Goal: Task Accomplishment & Management: Manage account settings

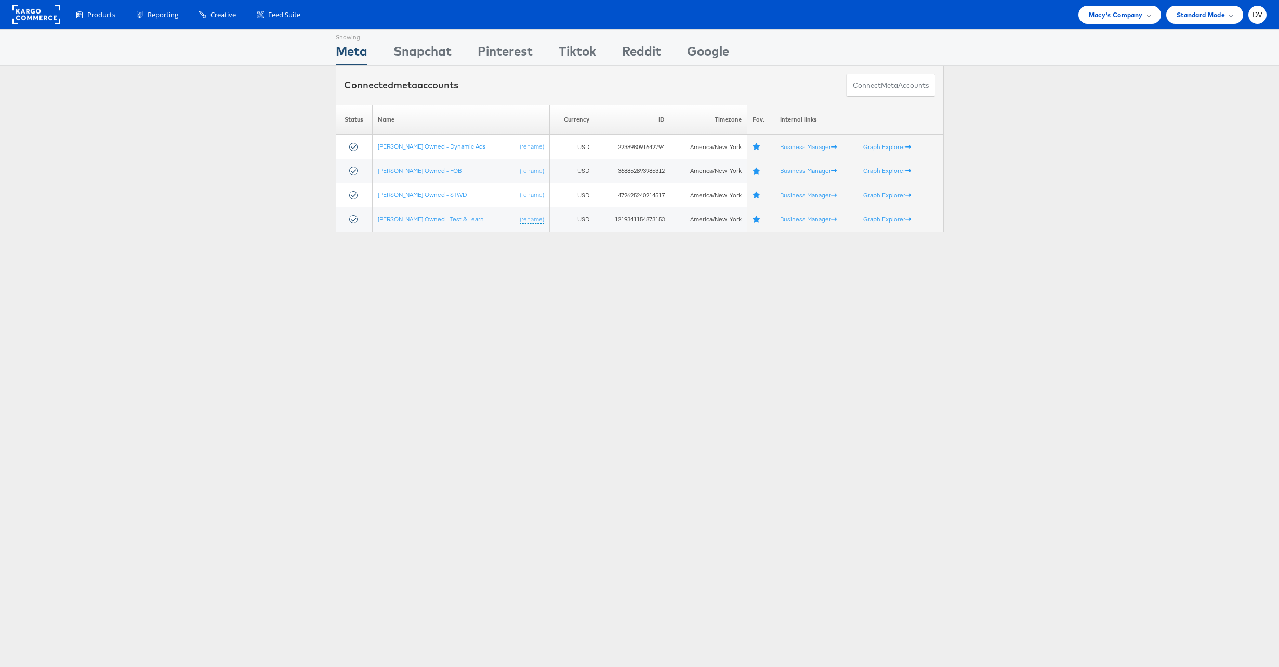
click at [1018, 192] on div "Please Wait Loading Accounts .... Status Name Currency ID Timezone Fav. Interna…" at bounding box center [639, 168] width 1279 height 127
click at [1088, 24] on div "Products Product Catalogs Enhance Your Product Catalog, Map Them to Publishers,…" at bounding box center [639, 14] width 1279 height 29
click at [1102, 18] on span "Macy's Company" at bounding box center [1116, 14] width 54 height 11
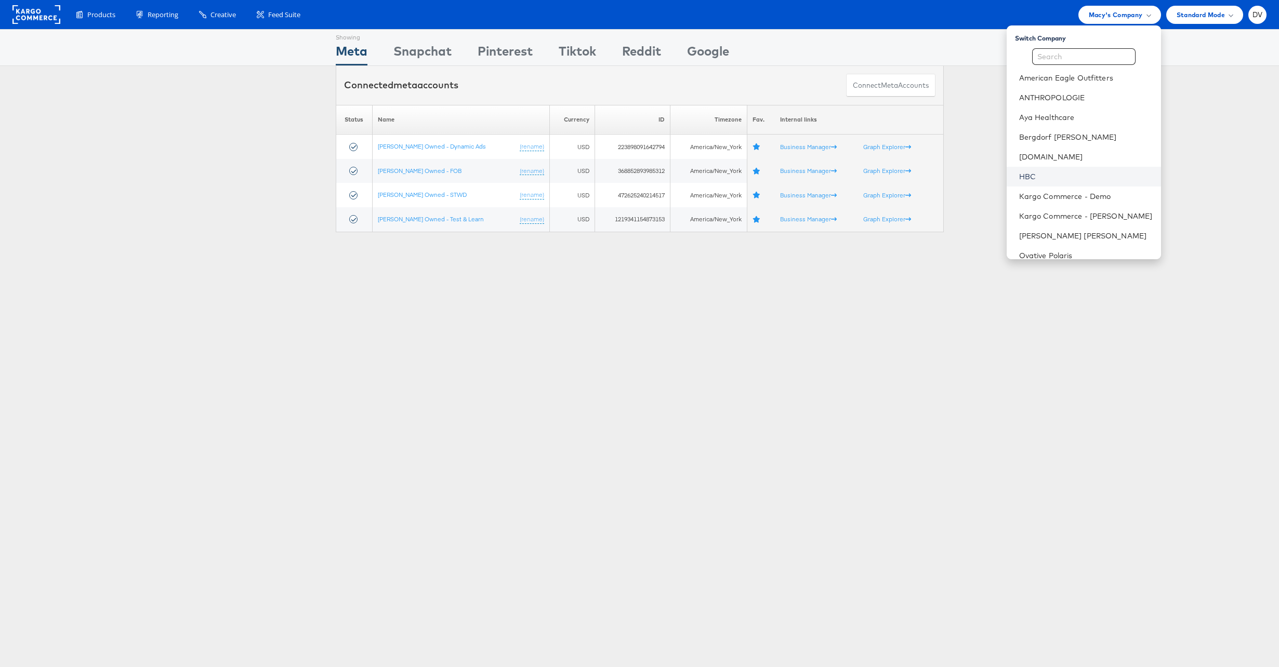
click at [1043, 175] on link "HBC" at bounding box center [1086, 177] width 134 height 10
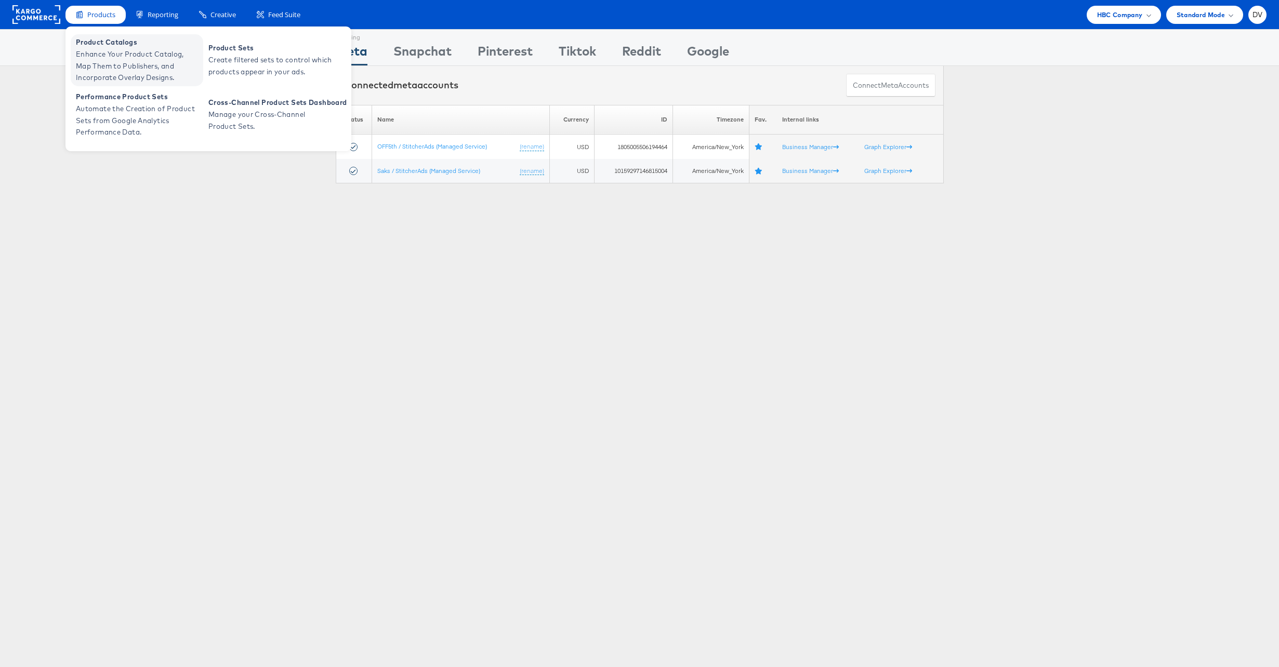
click at [100, 62] on span "Enhance Your Product Catalog, Map Them to Publishers, and Incorporate Overlay D…" at bounding box center [138, 65] width 125 height 35
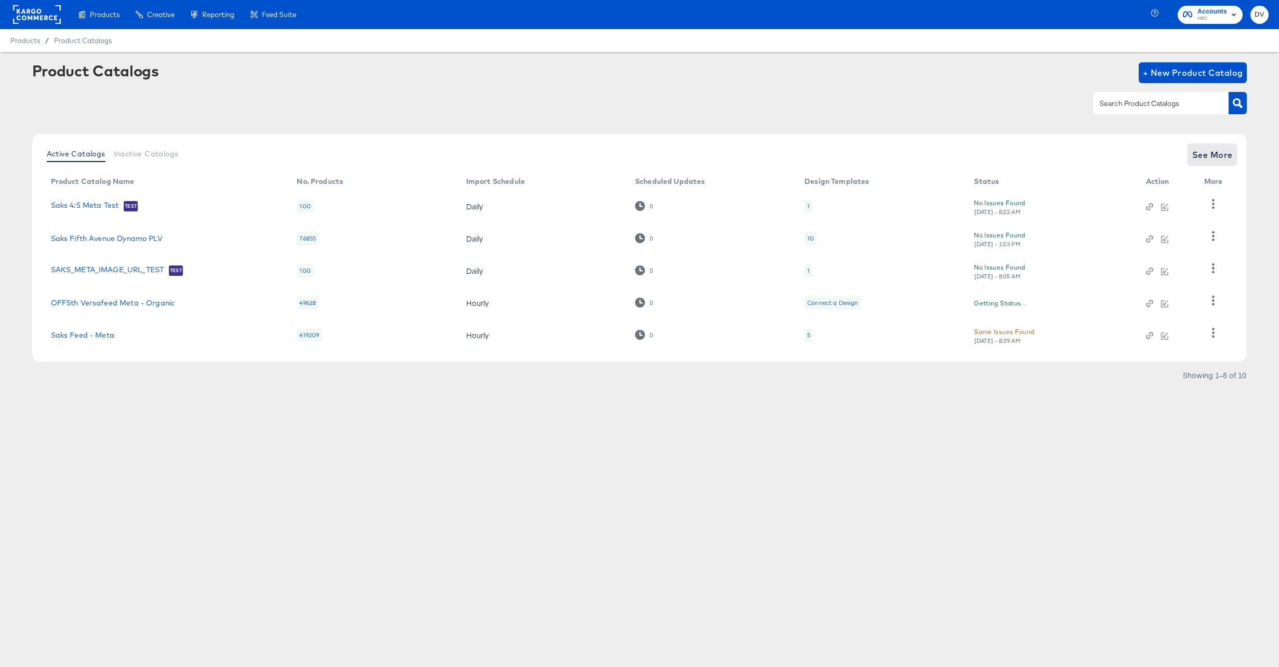
click at [1220, 155] on span "See More" at bounding box center [1212, 155] width 41 height 15
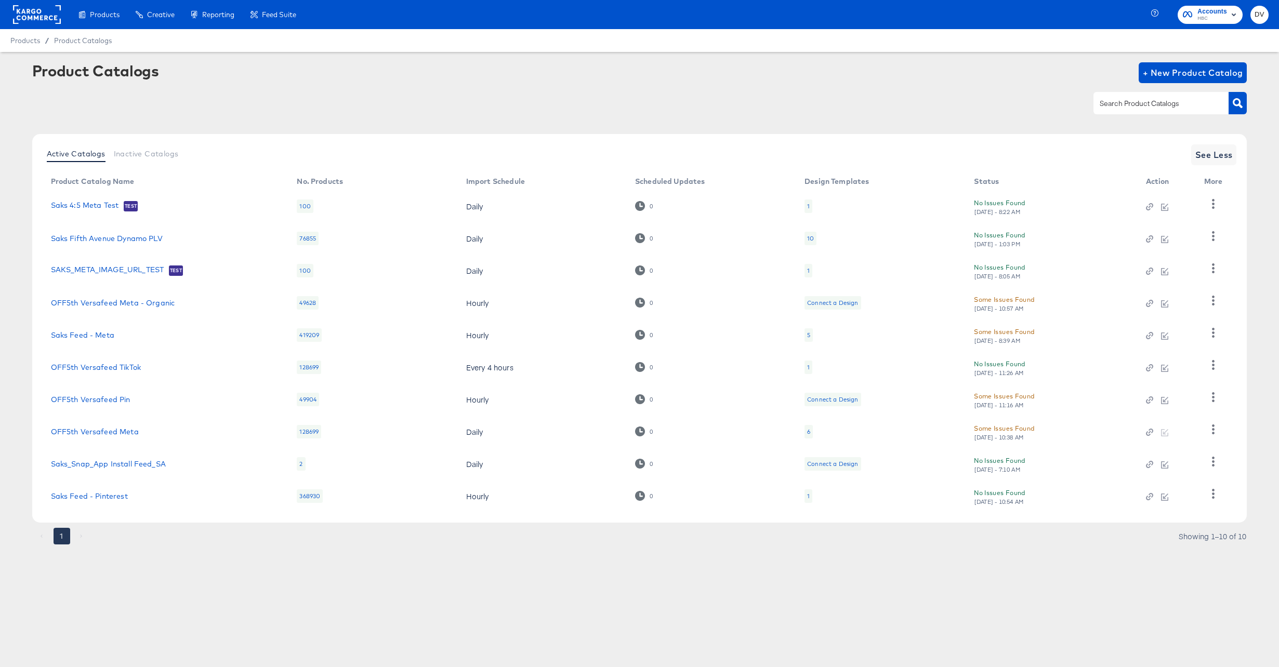
click at [45, 13] on rect at bounding box center [37, 14] width 48 height 19
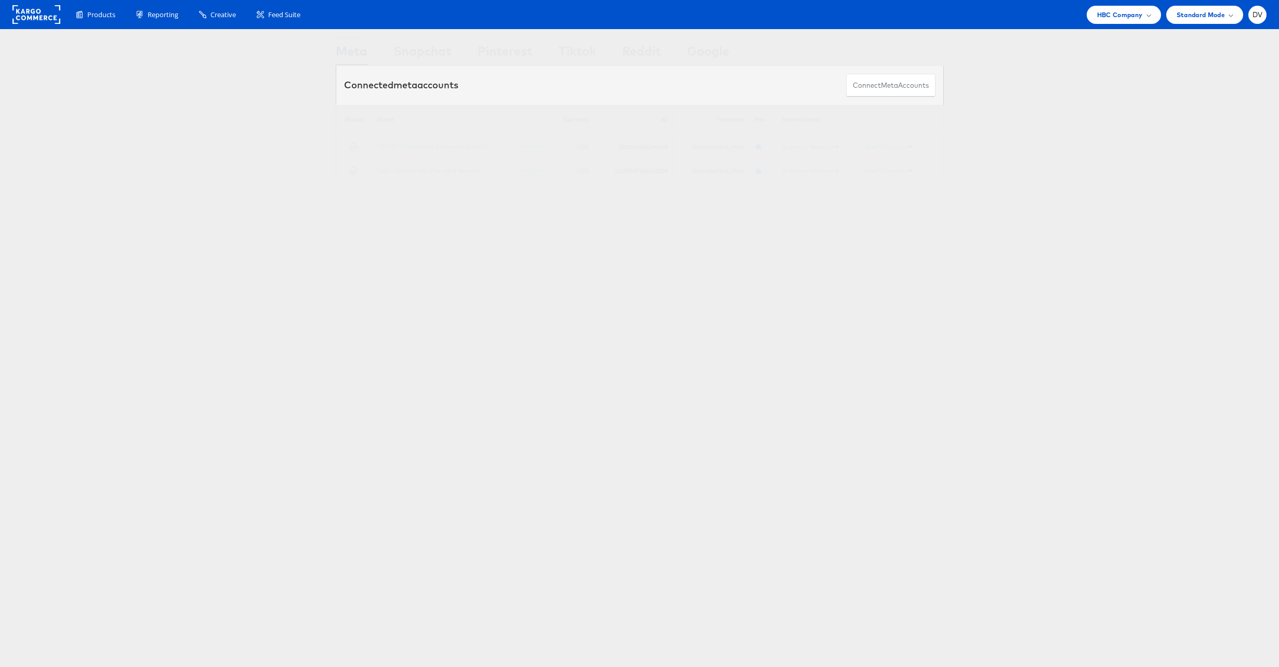
click at [1106, 25] on div "Products Product Catalogs Enhance Your Product Catalog, Map Them to Publishers,…" at bounding box center [639, 14] width 1279 height 29
click at [1111, 22] on div "HBC Company" at bounding box center [1124, 15] width 74 height 18
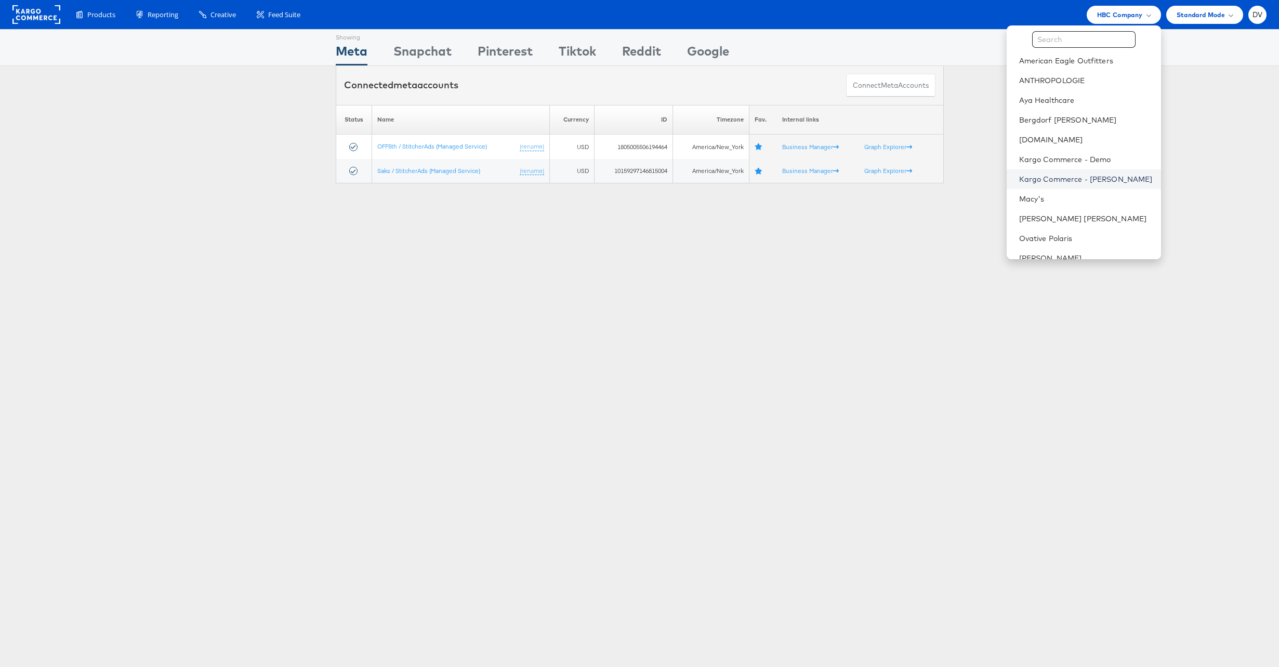
scroll to position [17, 0]
click at [1054, 195] on link "Macy's" at bounding box center [1086, 199] width 134 height 10
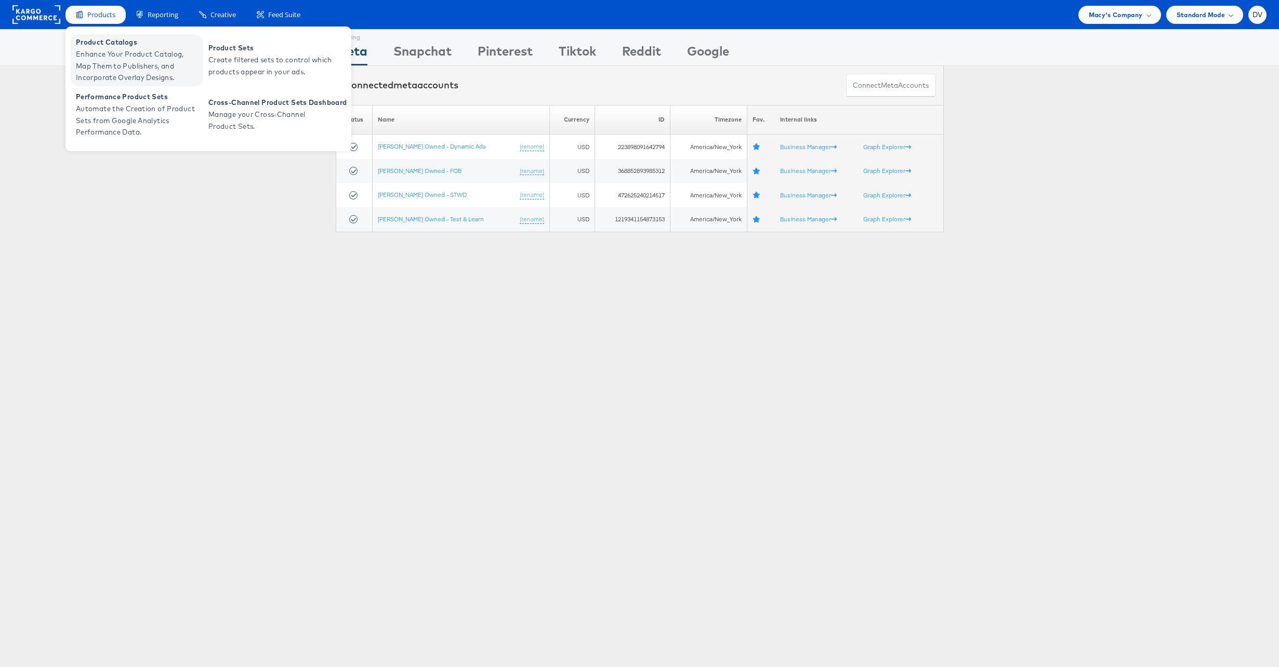
click at [104, 45] on span "Product Catalogs" at bounding box center [138, 42] width 125 height 12
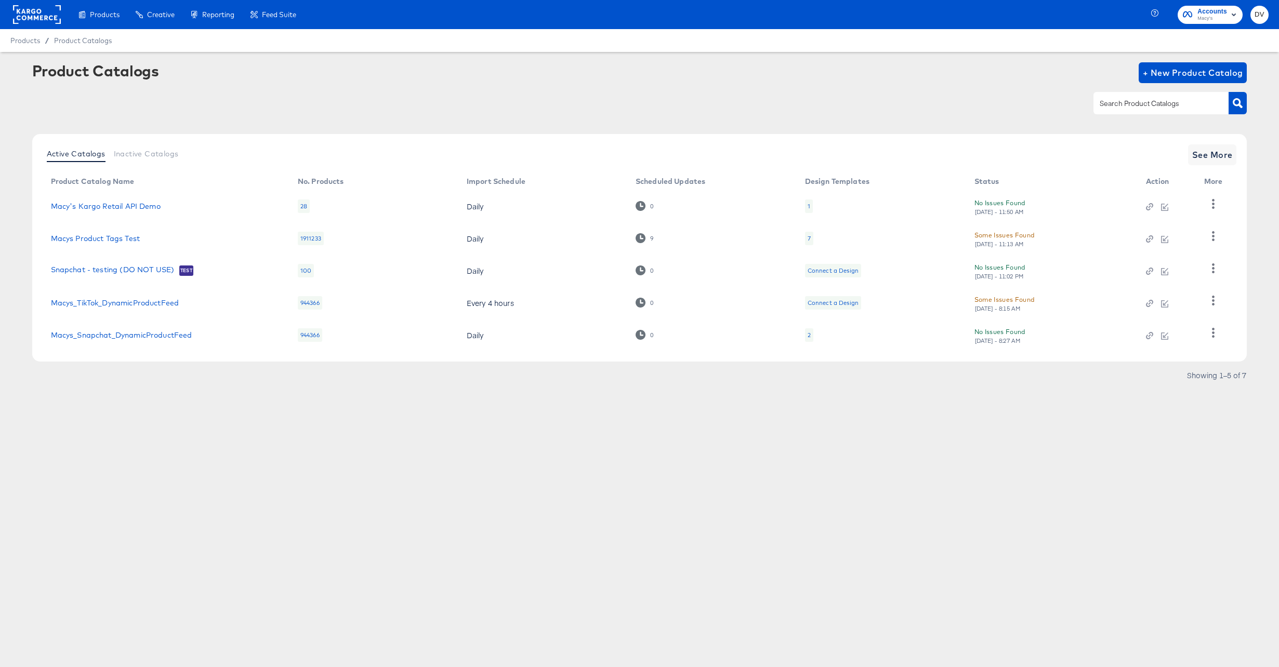
click at [114, 96] on div at bounding box center [639, 102] width 1215 height 23
click at [1221, 151] on span "See More" at bounding box center [1212, 155] width 41 height 15
